Goal: Information Seeking & Learning: Find specific fact

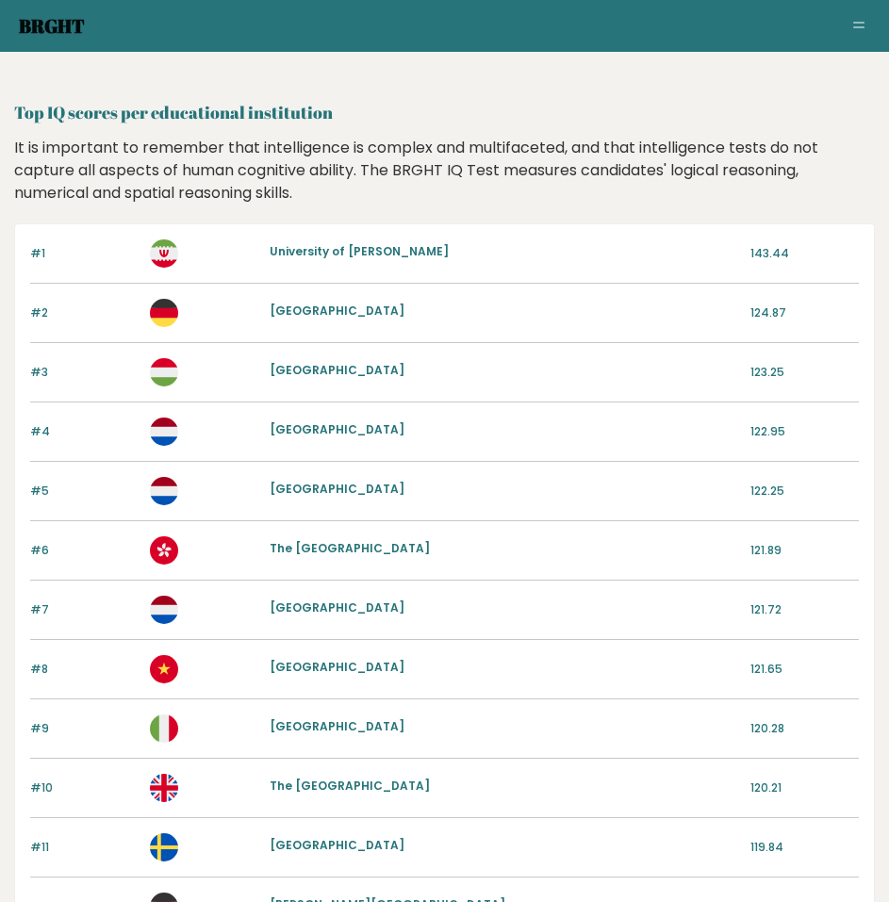
click at [44, 35] on link "Brght" at bounding box center [52, 25] width 66 height 25
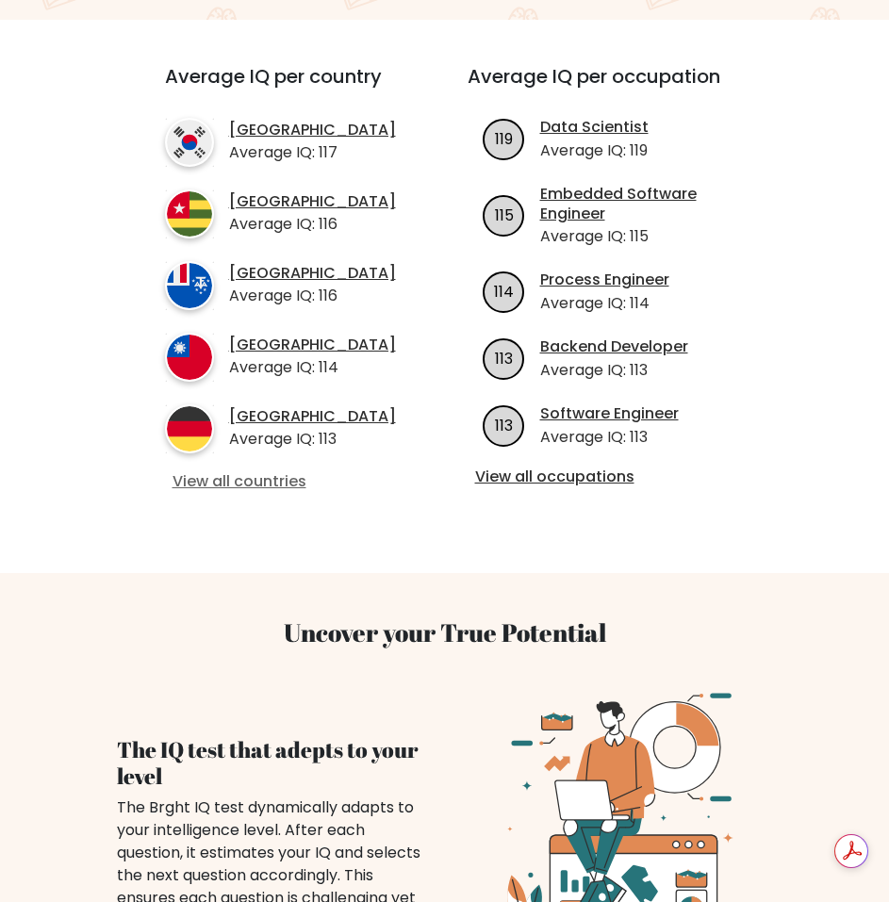
click at [271, 486] on link "View all countries" at bounding box center [282, 482] width 220 height 20
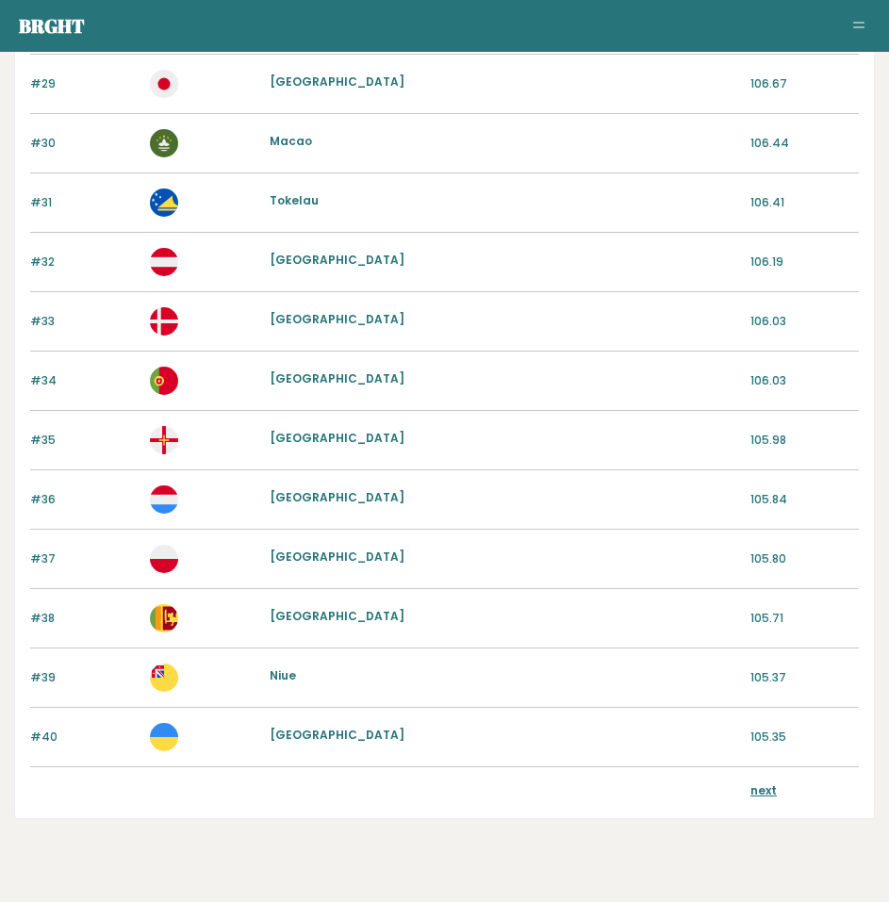
scroll to position [1870, 0]
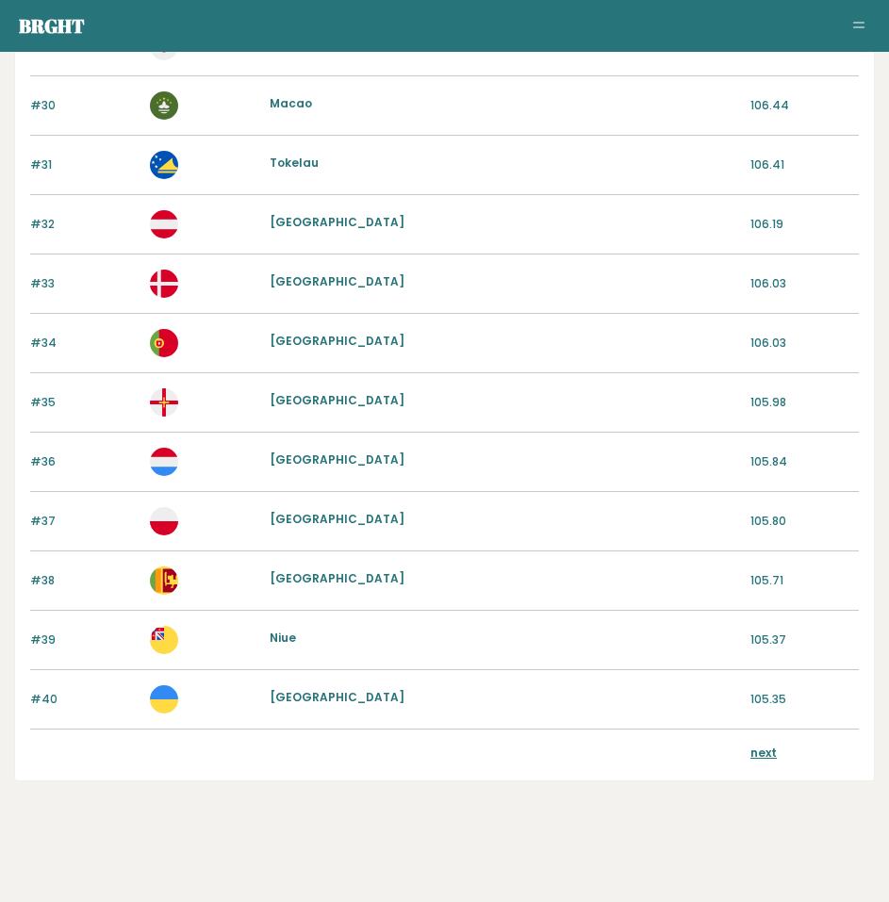
click at [762, 758] on link "next" at bounding box center [763, 753] width 26 height 16
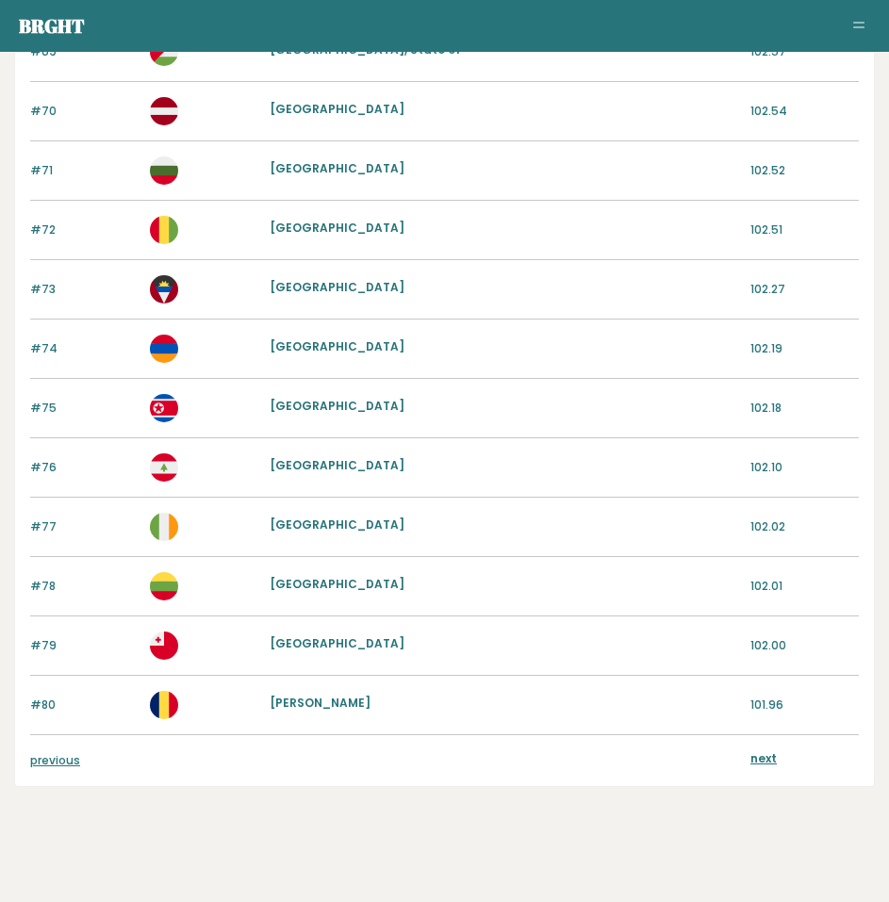
scroll to position [1870, 0]
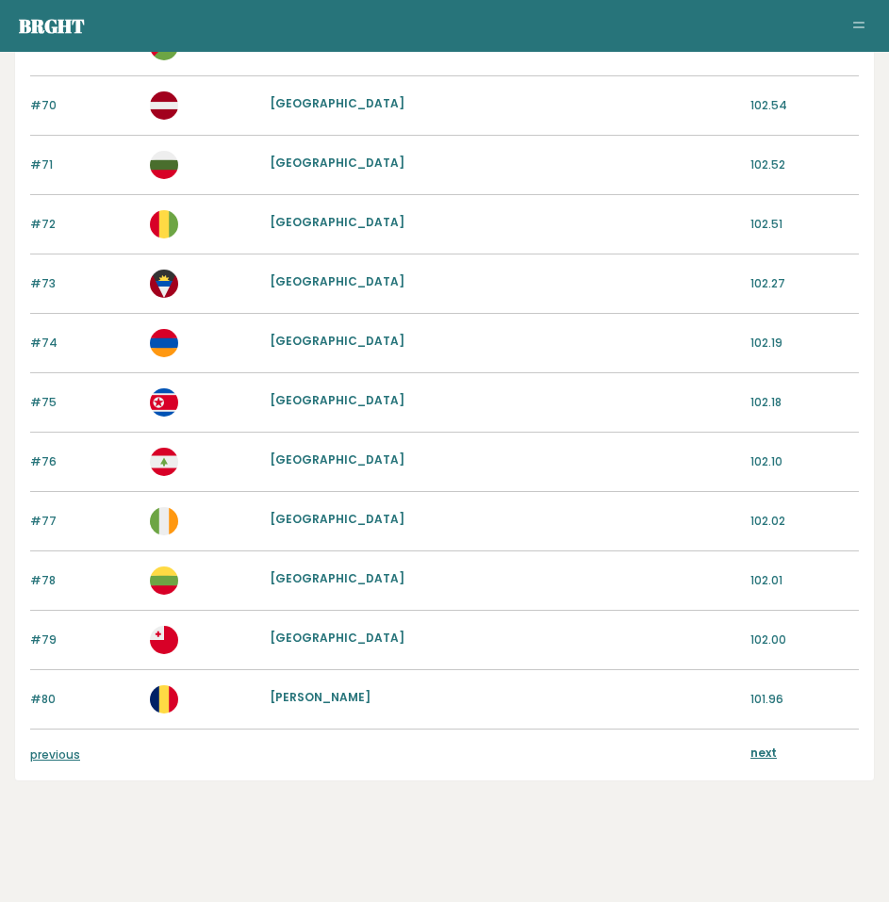
click at [758, 751] on link "next" at bounding box center [763, 753] width 26 height 16
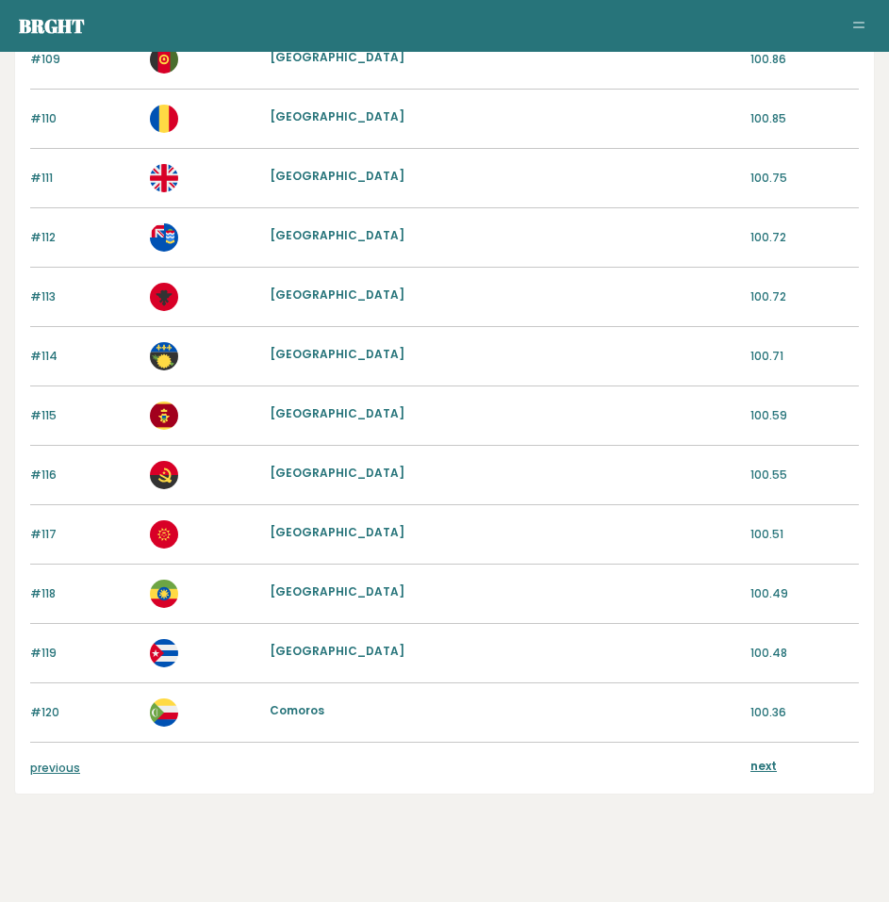
scroll to position [1870, 0]
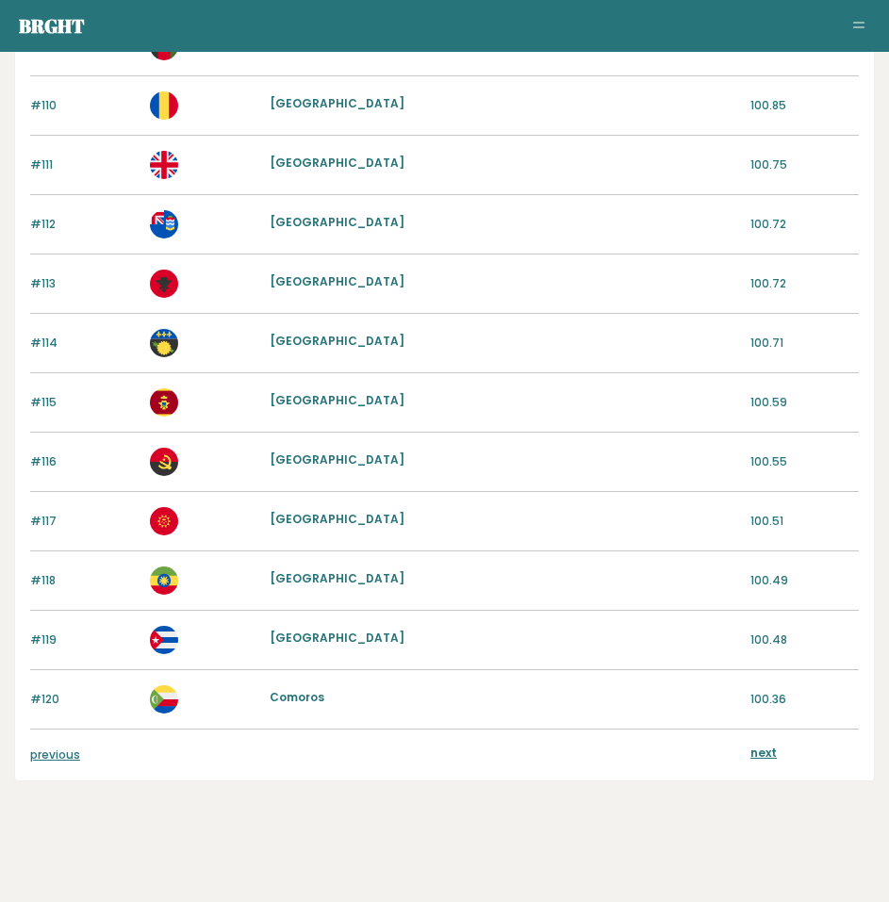
click at [770, 749] on link "next" at bounding box center [763, 753] width 26 height 16
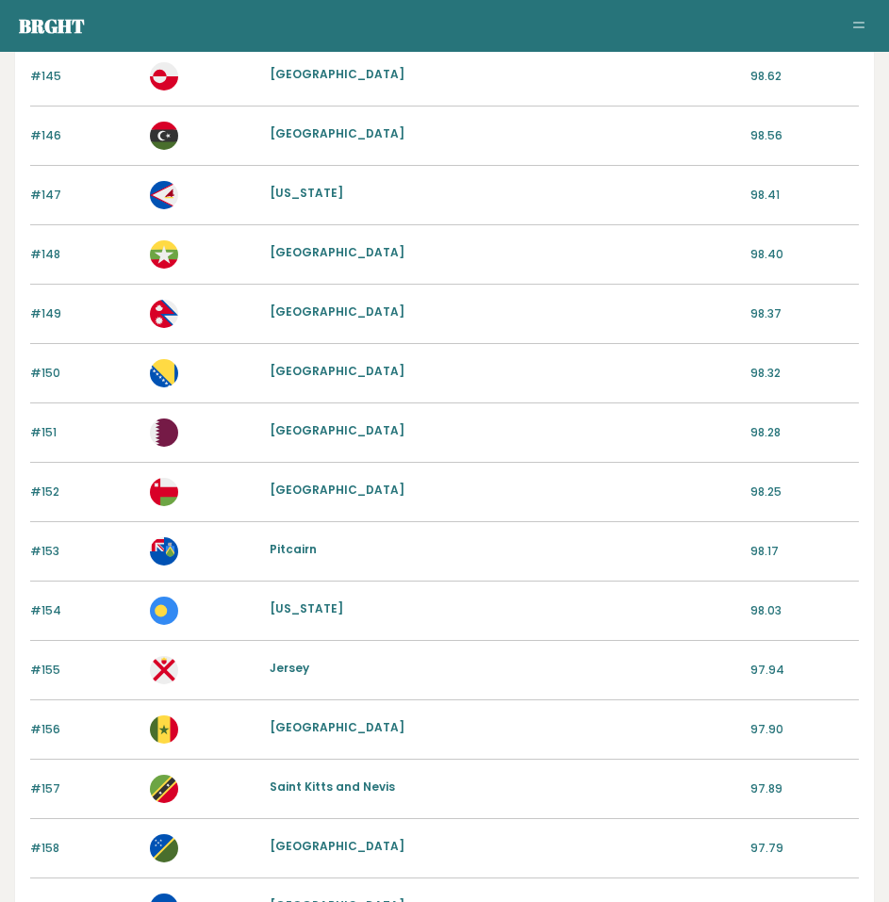
scroll to position [1870, 0]
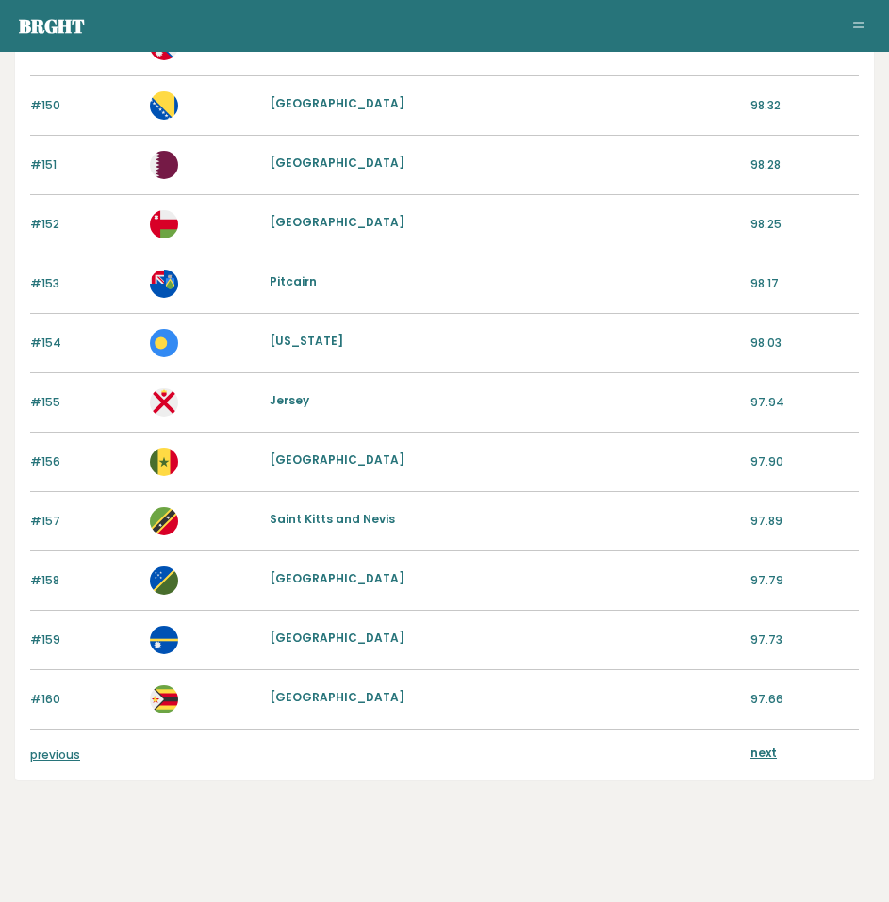
click at [761, 746] on link "next" at bounding box center [763, 753] width 26 height 16
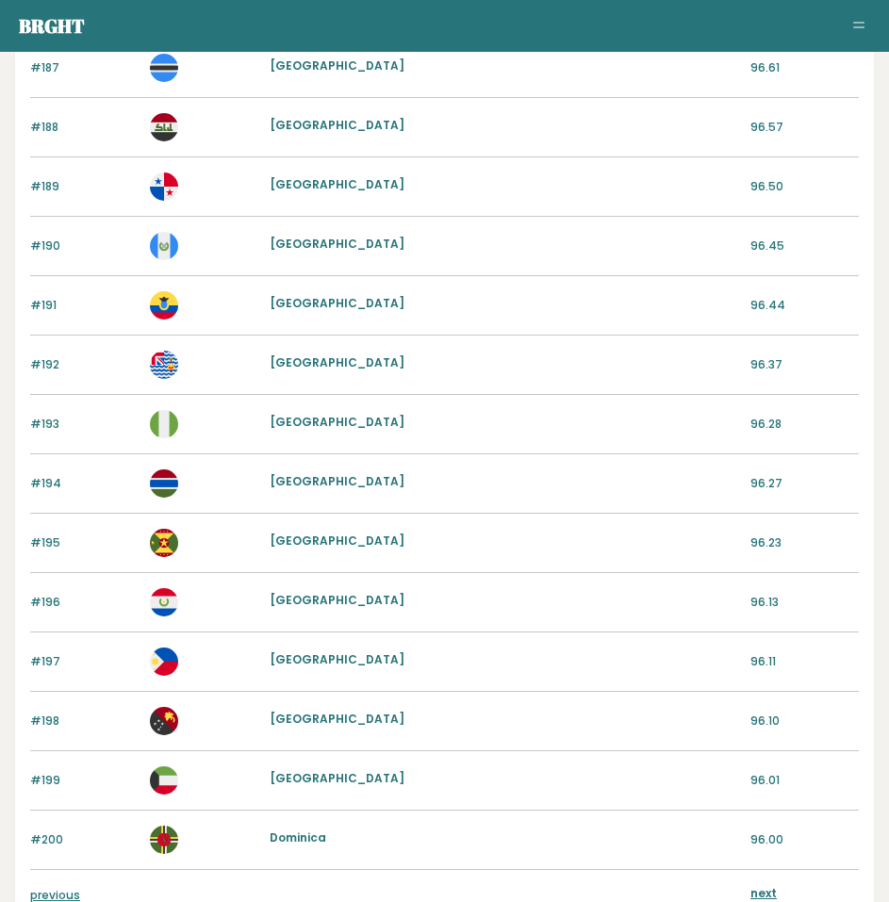
scroll to position [1870, 0]
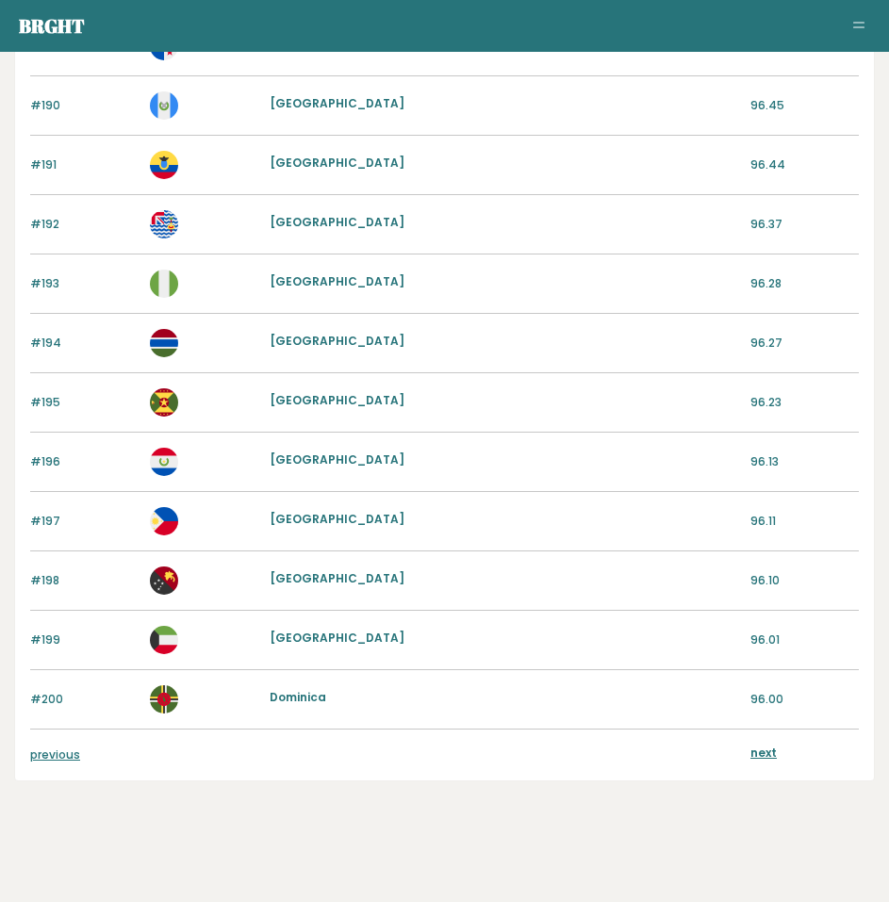
click at [761, 757] on link "next" at bounding box center [763, 753] width 26 height 16
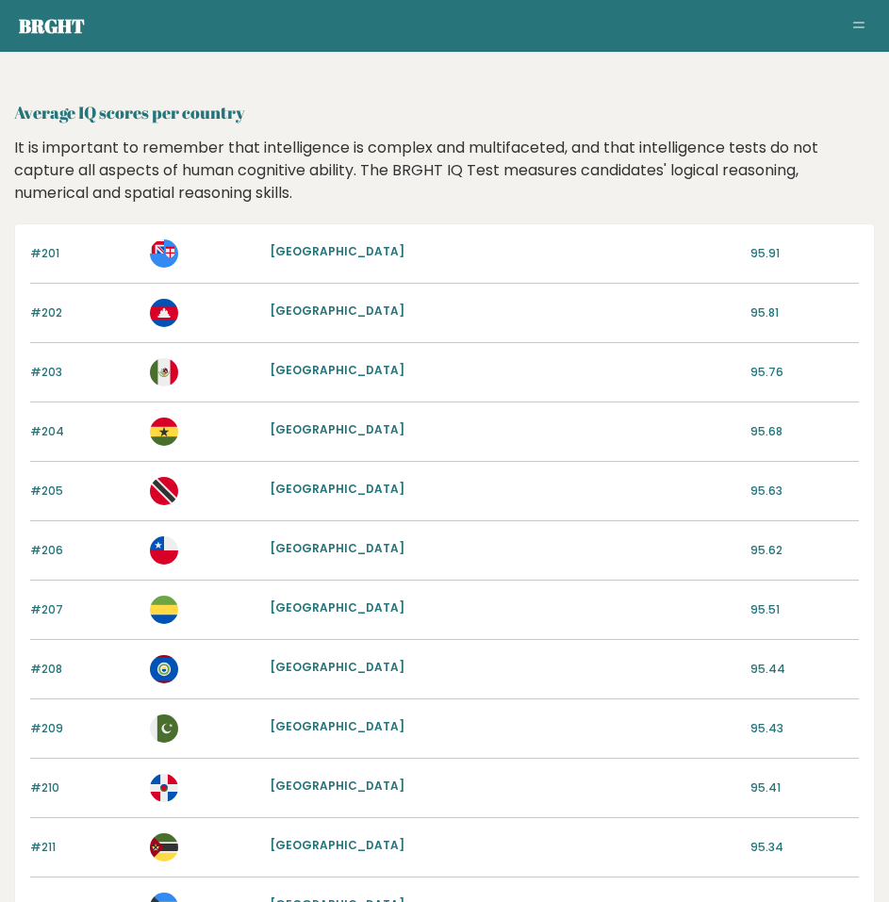
click at [312, 314] on link "[GEOGRAPHIC_DATA]" at bounding box center [337, 311] width 135 height 16
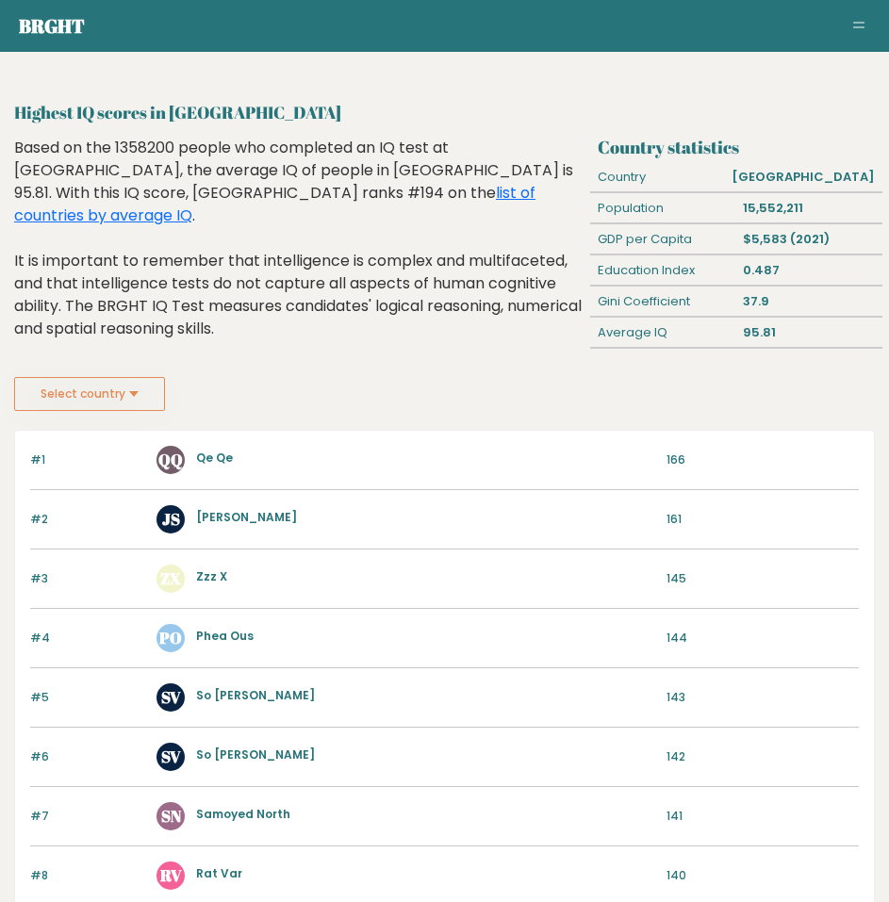
click at [214, 459] on link "Qe Qe" at bounding box center [214, 458] width 37 height 16
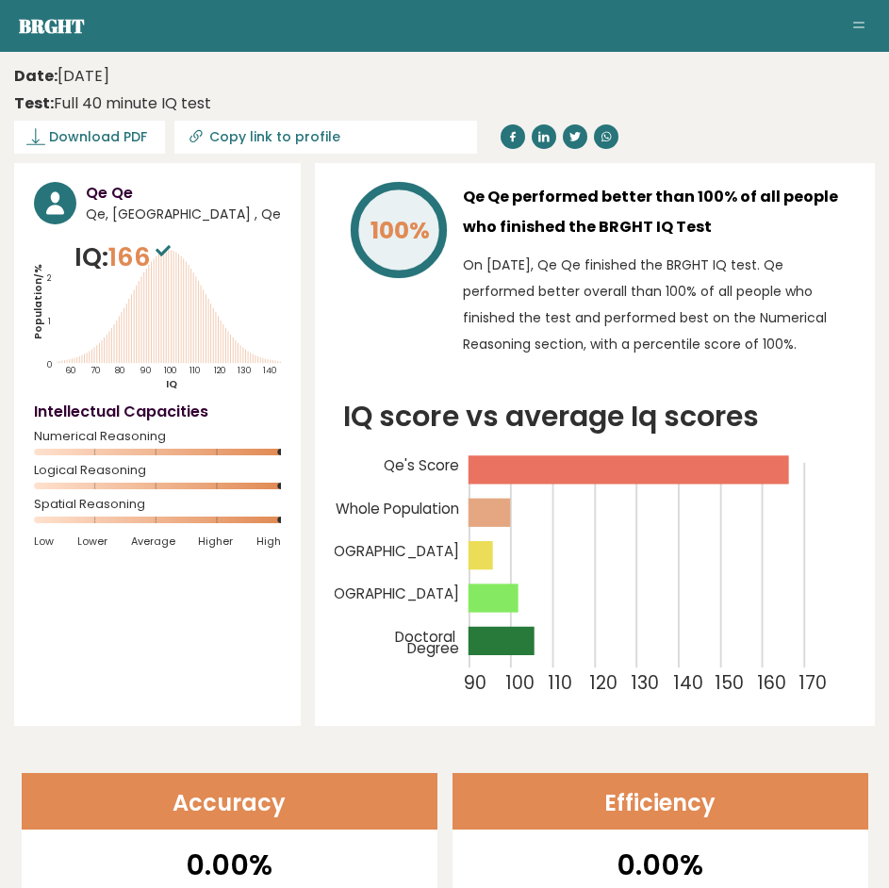
click at [94, 186] on h3 "Qe Qe" at bounding box center [183, 193] width 195 height 23
drag, startPoint x: 94, startPoint y: 186, endPoint x: 134, endPoint y: 190, distance: 39.9
click at [134, 190] on h3 "Qe Qe" at bounding box center [183, 193] width 195 height 23
copy div "Qe Qe"
